Goal: Use online tool/utility

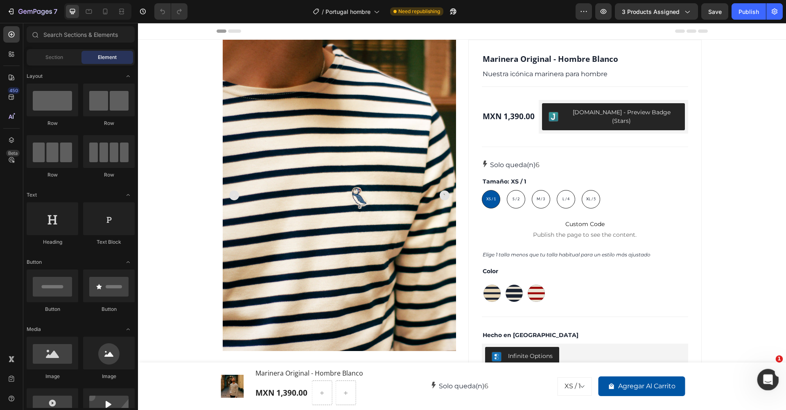
click at [771, 383] on div "Ouvrir le Messenger Intercom" at bounding box center [766, 378] width 27 height 27
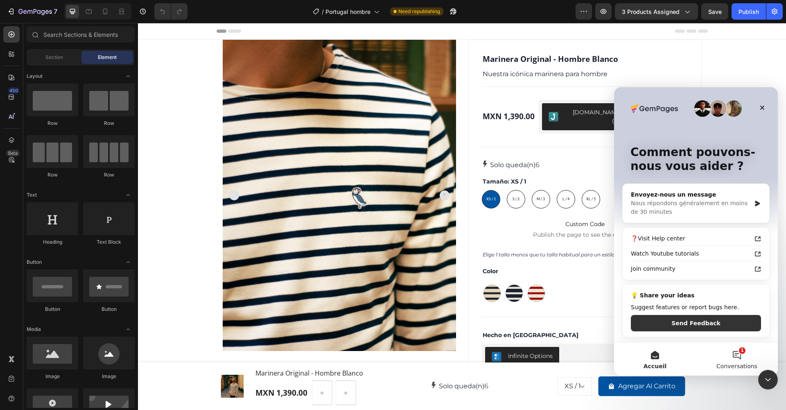
click at [734, 356] on button "1 Conversations" at bounding box center [737, 359] width 82 height 33
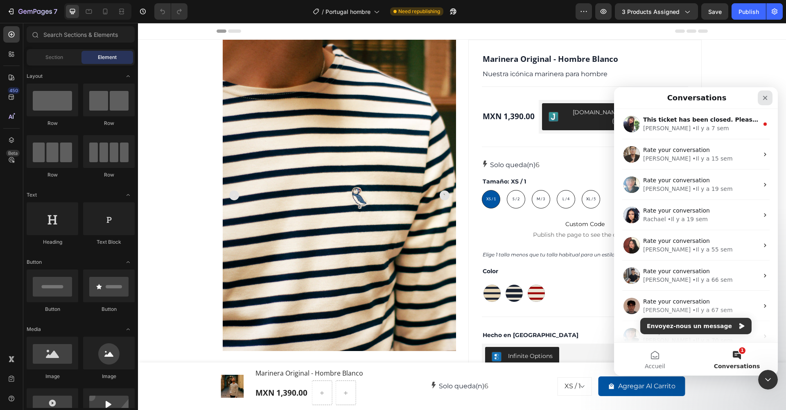
click at [766, 99] on icon "Fermer" at bounding box center [765, 98] width 7 height 7
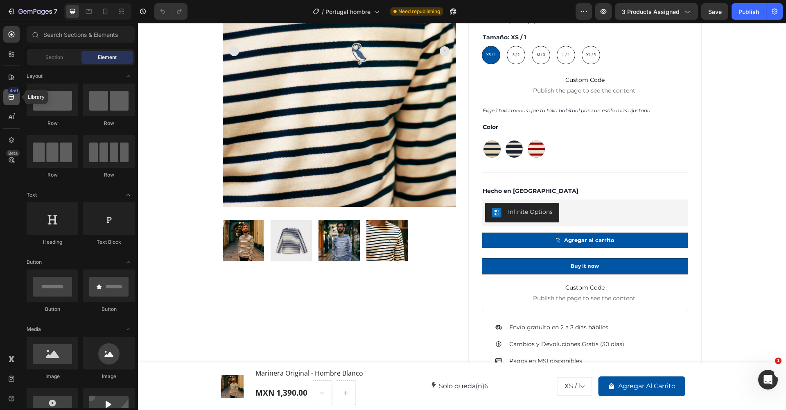
click at [13, 97] on icon at bounding box center [11, 97] width 8 height 8
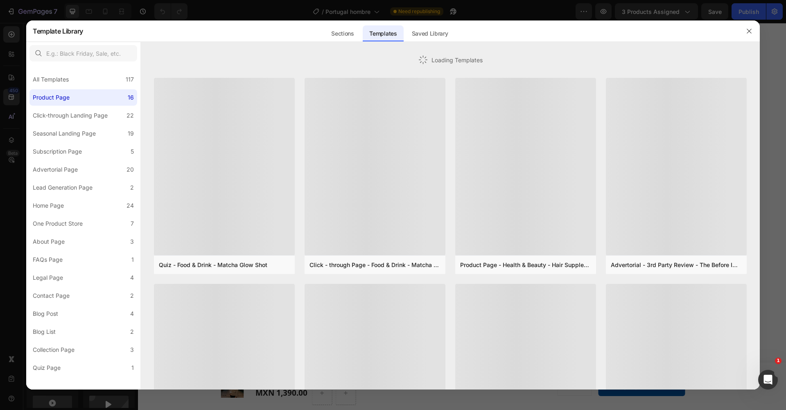
click at [10, 212] on div at bounding box center [393, 205] width 786 height 410
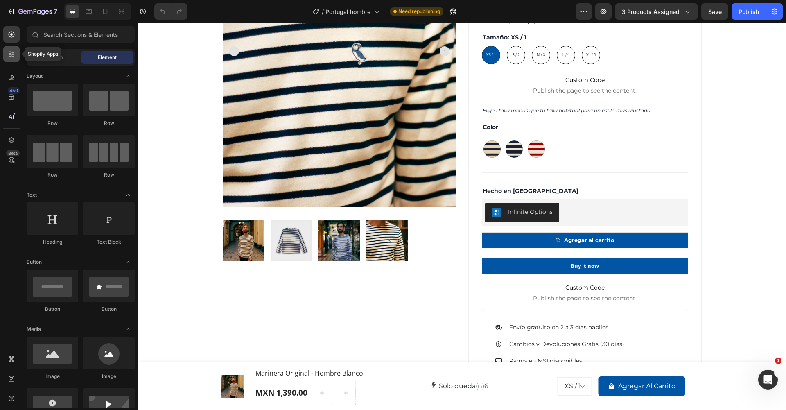
click at [14, 52] on icon at bounding box center [13, 53] width 2 height 2
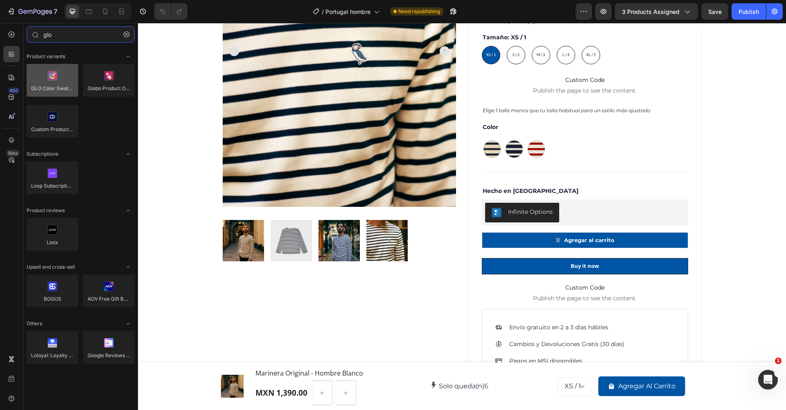
type input "glo"
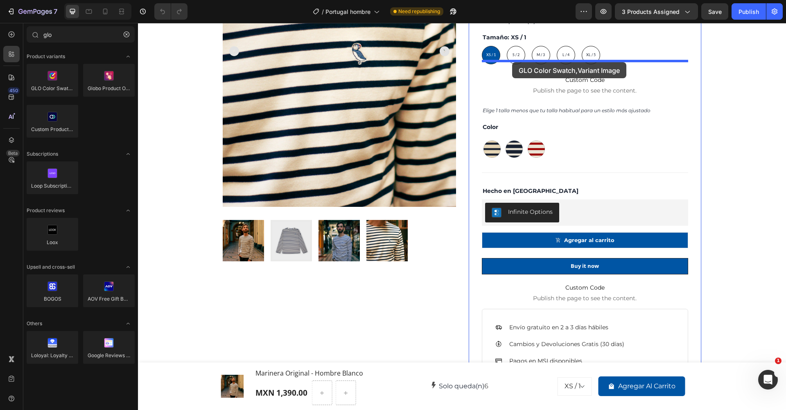
drag, startPoint x: 193, startPoint y: 113, endPoint x: 512, endPoint y: 62, distance: 322.9
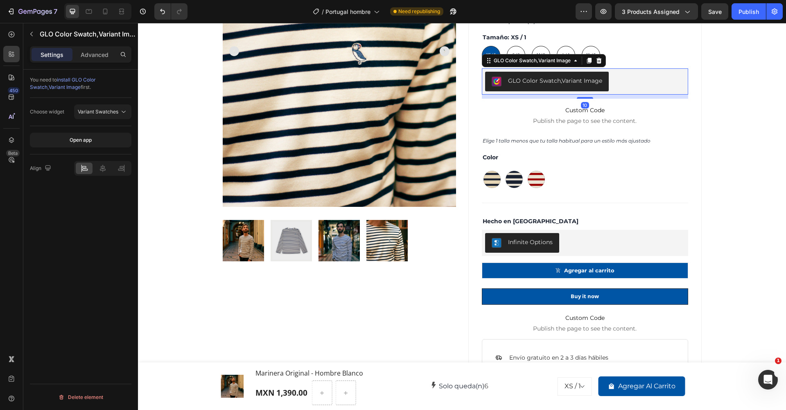
click at [581, 77] on div "GLO Color Swatch,Variant Image" at bounding box center [555, 81] width 94 height 9
click at [115, 113] on span "Variant Swatches" at bounding box center [98, 112] width 41 height 6
click at [83, 306] on div "You need to install GLO Color Swatch,Variant Image first. Choose widget Variant…" at bounding box center [80, 252] width 115 height 364
click at [739, 15] on div "Publish" at bounding box center [749, 11] width 20 height 9
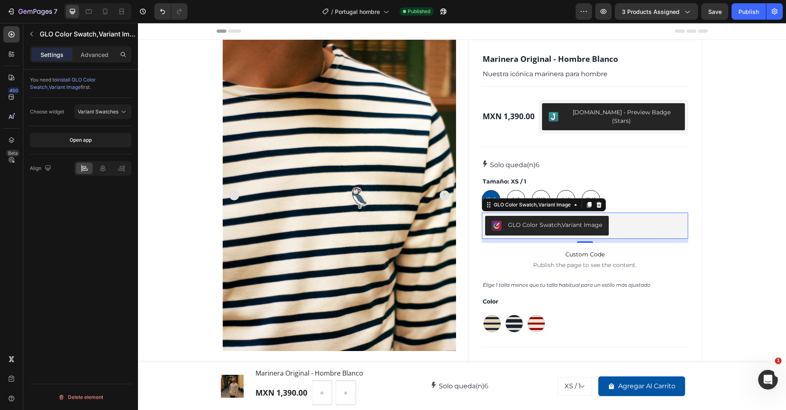
click at [586, 221] on div "GLO Color Swatch,Variant Image" at bounding box center [555, 225] width 94 height 9
click at [95, 113] on span "Variant Swatches" at bounding box center [98, 112] width 41 height 6
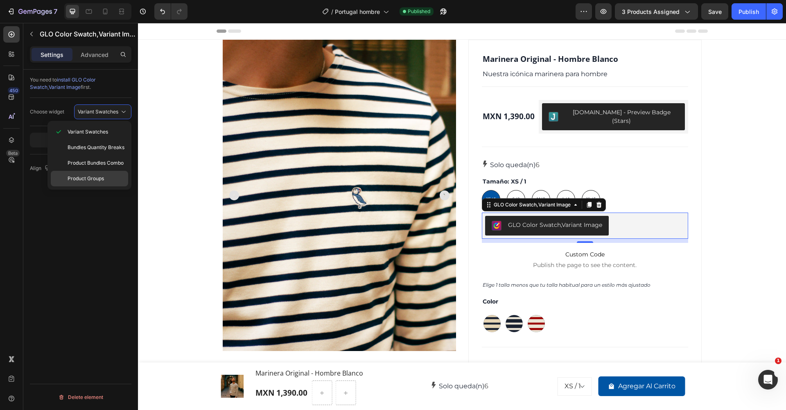
click at [92, 177] on span "Product Groups" at bounding box center [86, 178] width 36 height 7
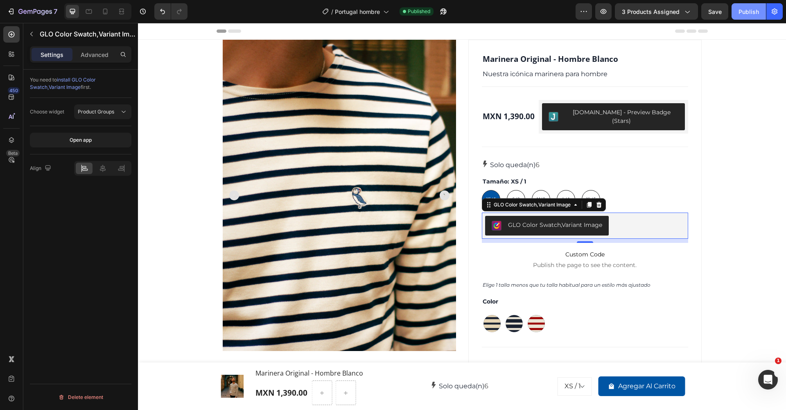
click at [755, 15] on div "Publish" at bounding box center [749, 11] width 20 height 9
click at [87, 52] on p "Advanced" at bounding box center [95, 54] width 28 height 9
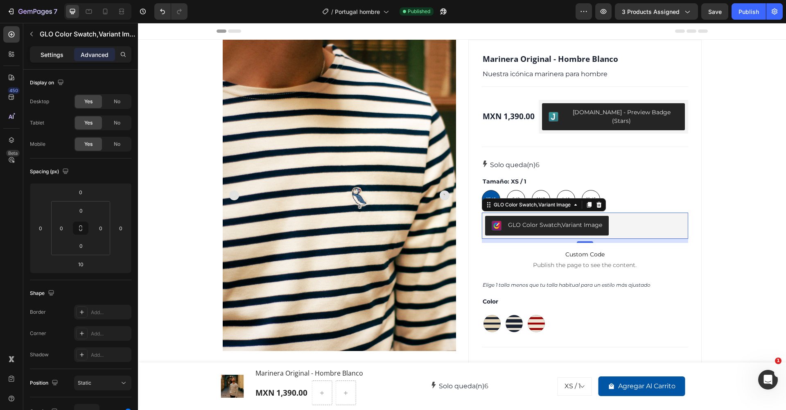
click at [58, 59] on div "Settings" at bounding box center [52, 54] width 41 height 13
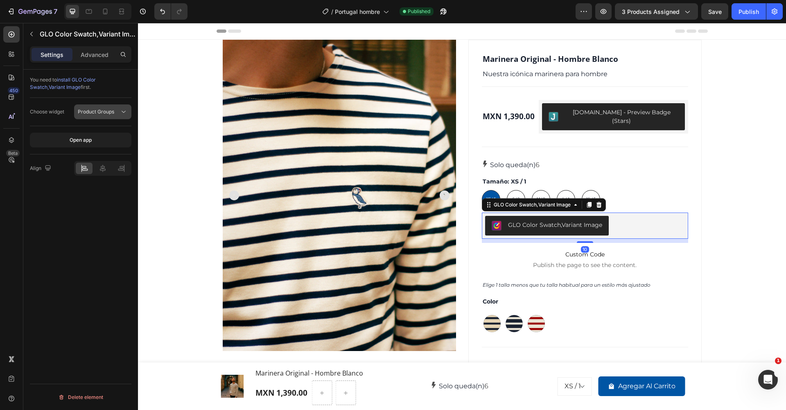
click at [113, 110] on span "Product Groups" at bounding box center [96, 112] width 36 height 6
click at [99, 217] on div "You need to install GLO Color Swatch,Variant Image first. Choose widget Product…" at bounding box center [80, 252] width 115 height 364
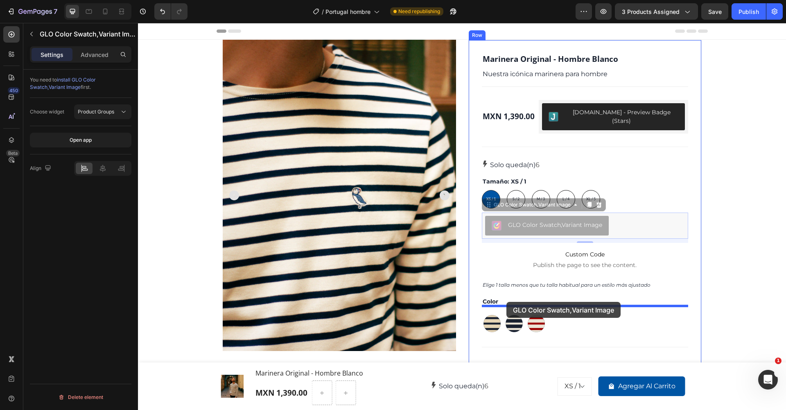
drag, startPoint x: 520, startPoint y: 200, endPoint x: 506, endPoint y: 302, distance: 102.4
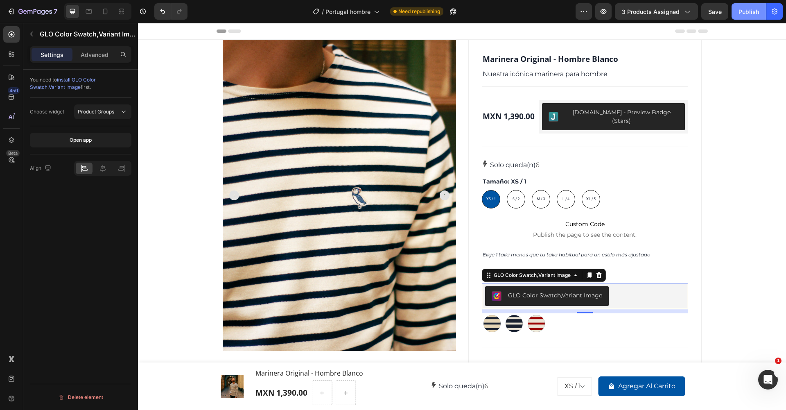
click at [745, 15] on div "Publish" at bounding box center [749, 11] width 20 height 9
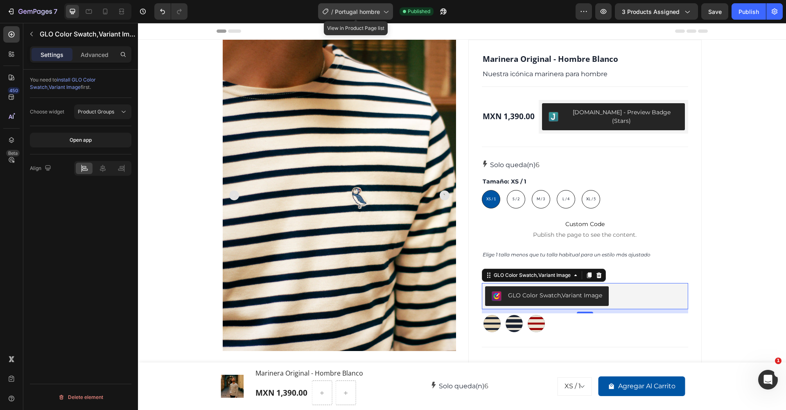
click at [373, 14] on span "Portugal hombre" at bounding box center [357, 11] width 45 height 9
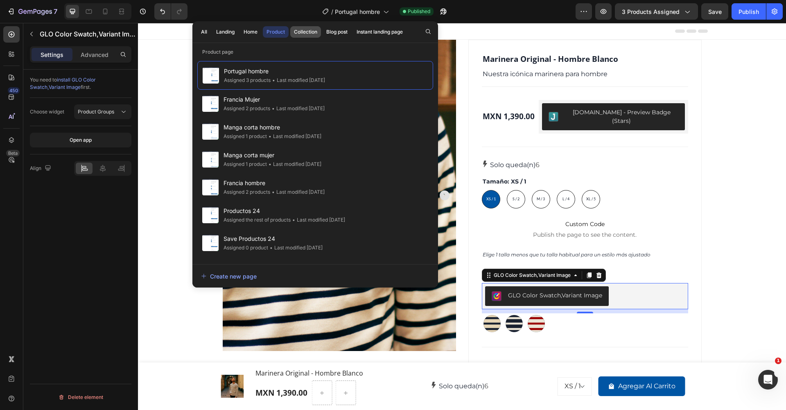
click at [311, 32] on div "Collection" at bounding box center [305, 31] width 23 height 7
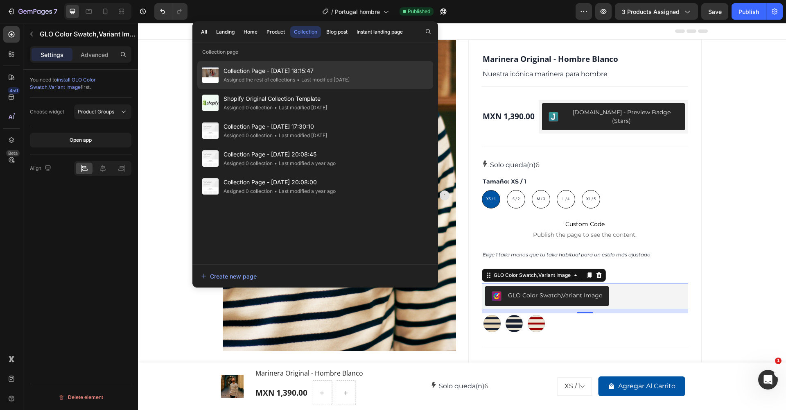
click at [301, 70] on span "Collection Page - [DATE] 18:15:47" at bounding box center [287, 71] width 126 height 10
